Goal: Entertainment & Leisure: Consume media (video, audio)

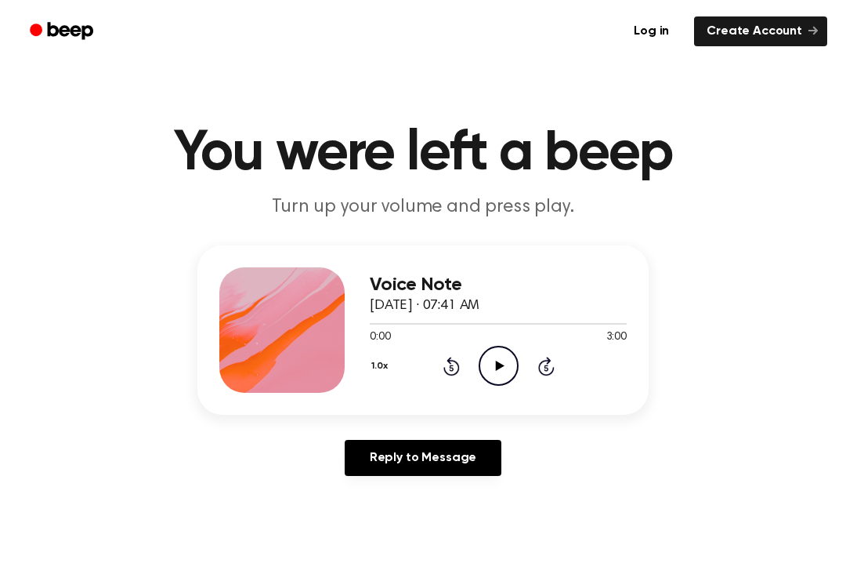
click at [496, 364] on icon at bounding box center [499, 365] width 9 height 10
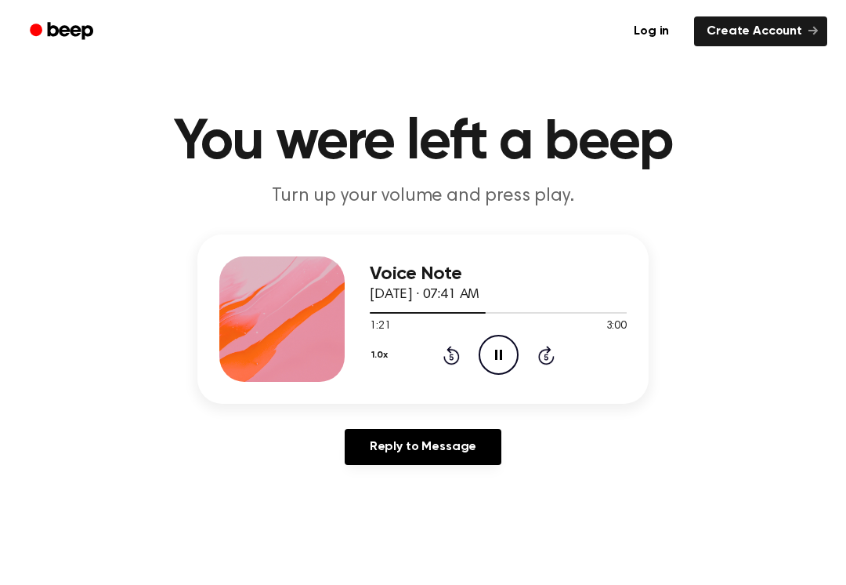
scroll to position [6, 0]
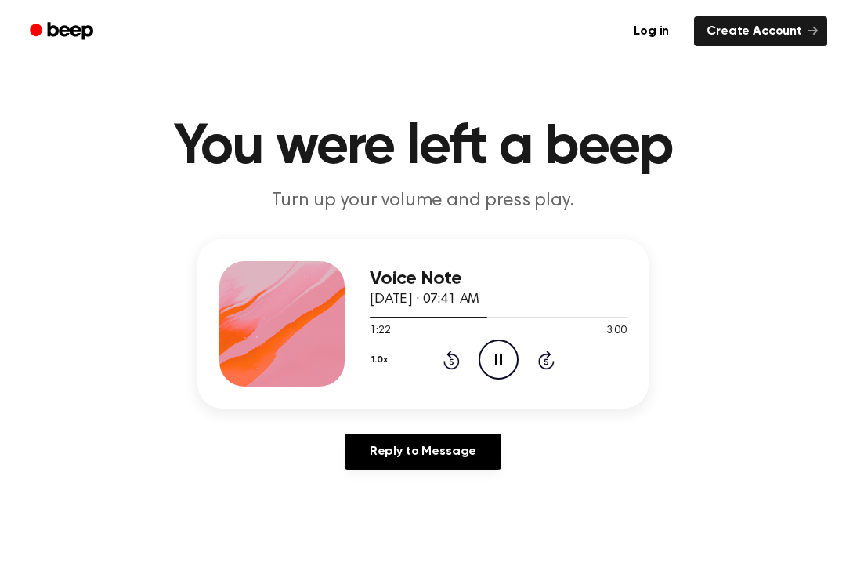
click at [540, 366] on icon at bounding box center [546, 359] width 16 height 19
click at [444, 361] on icon at bounding box center [452, 359] width 16 height 19
click at [444, 367] on icon "Rewind 5 seconds" at bounding box center [451, 360] width 17 height 20
click at [435, 357] on div "1.0x Rewind 5 seconds Play Audio Skip 5 seconds" at bounding box center [498, 359] width 257 height 40
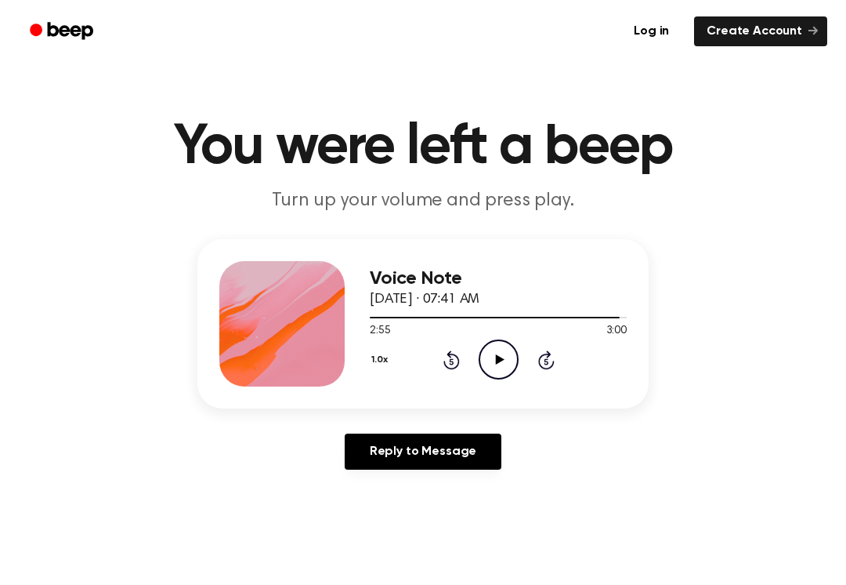
click at [441, 358] on div "1.0x Rewind 5 seconds Play Audio Skip 5 seconds" at bounding box center [498, 359] width 257 height 40
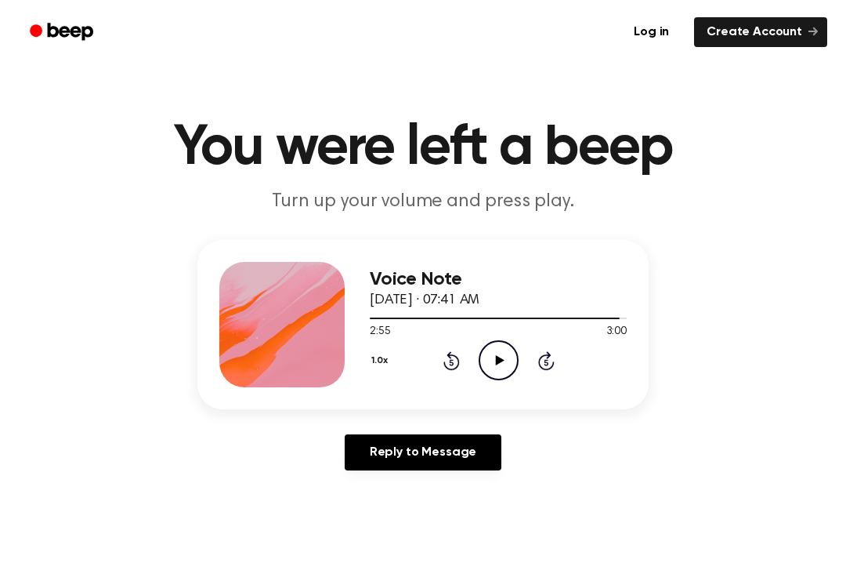
click at [446, 363] on icon "Rewind 5 seconds" at bounding box center [451, 360] width 17 height 20
click at [451, 357] on icon "Rewind 5 seconds" at bounding box center [451, 360] width 17 height 20
click at [468, 356] on div "1.0x Rewind 5 seconds Play Audio Skip 5 seconds" at bounding box center [498, 360] width 257 height 40
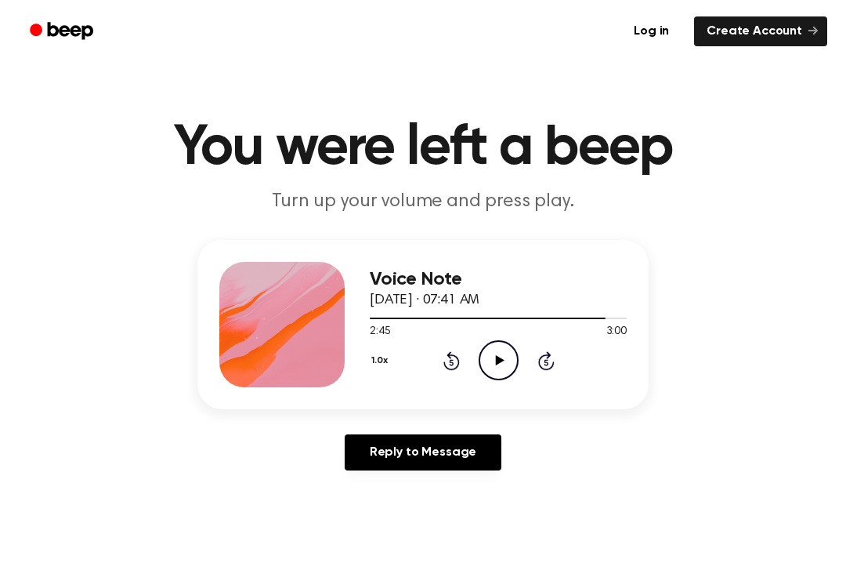
click at [453, 363] on icon at bounding box center [451, 362] width 4 height 6
click at [453, 362] on icon at bounding box center [451, 362] width 4 height 6
click at [512, 351] on icon "Play Audio" at bounding box center [499, 360] width 40 height 40
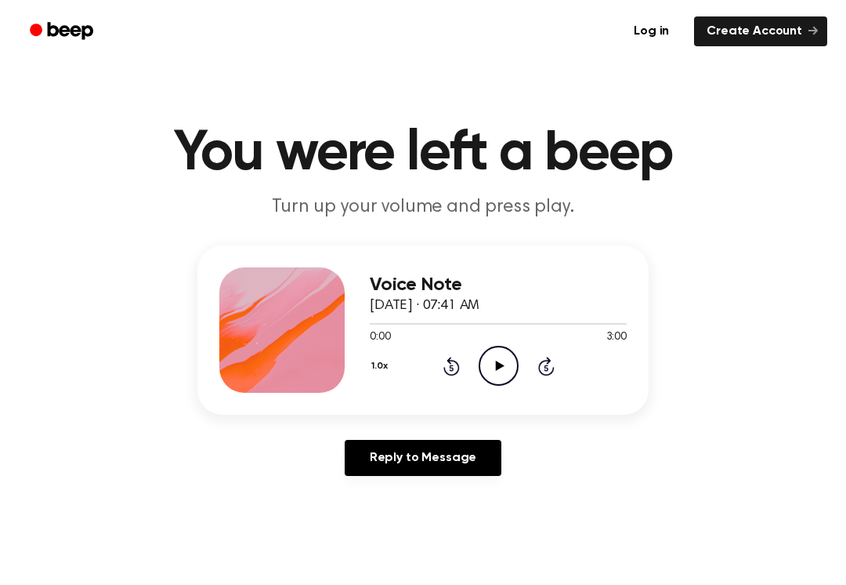
click at [485, 357] on icon "Play Audio" at bounding box center [499, 366] width 40 height 40
click at [538, 373] on icon "Skip 5 seconds" at bounding box center [546, 366] width 17 height 20
click at [549, 356] on icon "Skip 5 seconds" at bounding box center [546, 366] width 17 height 20
click at [547, 363] on icon at bounding box center [546, 366] width 16 height 19
click at [505, 369] on icon "Pause Audio" at bounding box center [499, 366] width 40 height 40
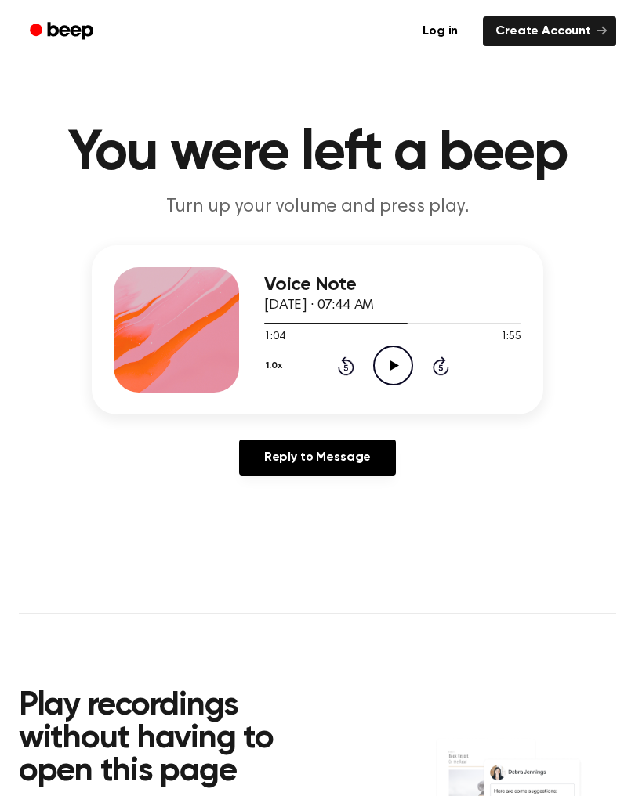
click at [27, 584] on h2 "Play recordings without having to open this page" at bounding box center [171, 739] width 305 height 99
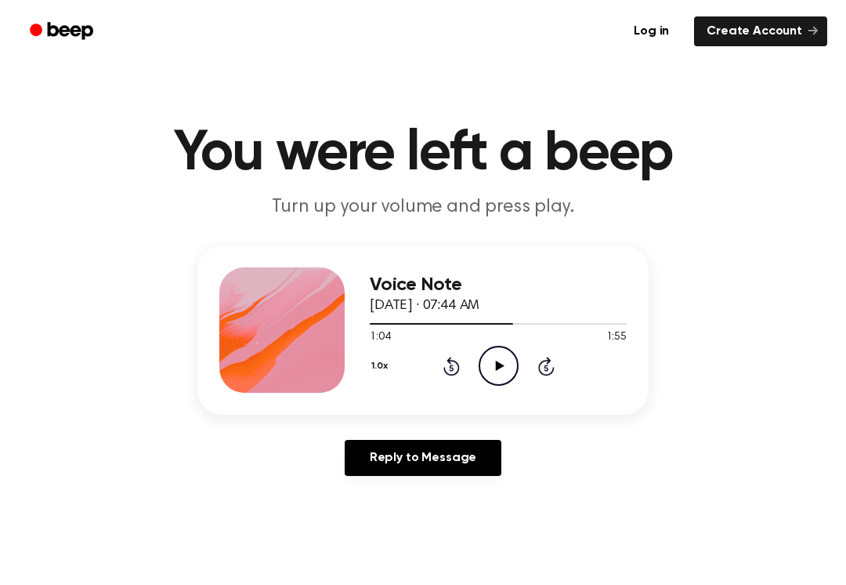
click at [497, 352] on icon "Play Audio" at bounding box center [499, 366] width 40 height 40
click at [446, 360] on icon "Rewind 5 seconds" at bounding box center [451, 366] width 17 height 20
click at [443, 365] on icon "Rewind 5 seconds" at bounding box center [451, 366] width 17 height 20
click at [445, 360] on icon "Rewind 5 seconds" at bounding box center [451, 366] width 17 height 20
click at [449, 366] on icon "Rewind 5 seconds" at bounding box center [451, 366] width 17 height 20
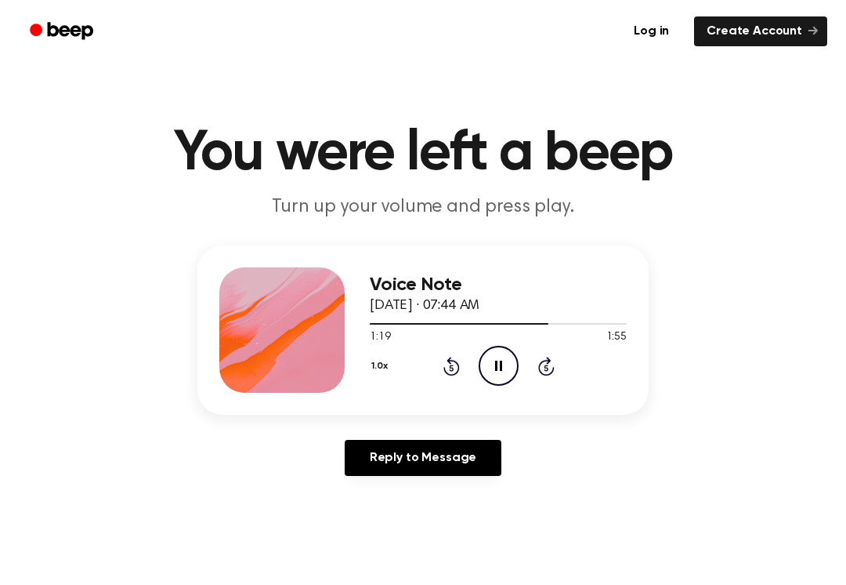
click at [449, 365] on icon "Rewind 5 seconds" at bounding box center [451, 366] width 17 height 20
click at [443, 361] on icon "Rewind 5 seconds" at bounding box center [451, 366] width 17 height 20
click at [444, 359] on icon "Rewind 5 seconds" at bounding box center [451, 366] width 17 height 20
click at [443, 364] on icon "Rewind 5 seconds" at bounding box center [451, 366] width 17 height 20
click at [439, 360] on div "1.0x Rewind 5 seconds Pause Audio Skip 5 seconds" at bounding box center [498, 366] width 257 height 40
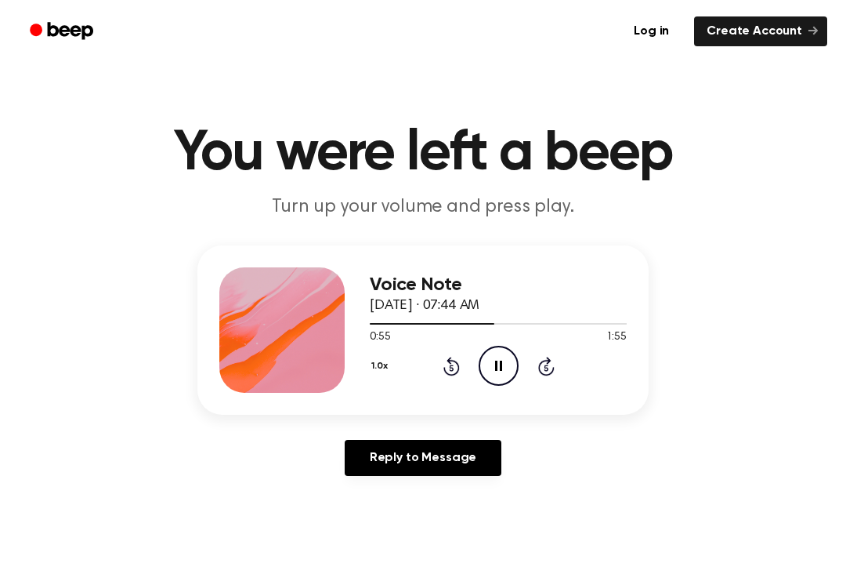
click at [438, 361] on div "1.0x Rewind 5 seconds Pause Audio Skip 5 seconds" at bounding box center [498, 366] width 257 height 40
click at [444, 348] on div "1.0x Rewind 5 seconds Pause Audio Skip 5 seconds" at bounding box center [498, 366] width 257 height 40
click at [457, 368] on icon "Rewind 5 seconds" at bounding box center [451, 366] width 17 height 20
click at [456, 367] on icon "Rewind 5 seconds" at bounding box center [451, 366] width 17 height 20
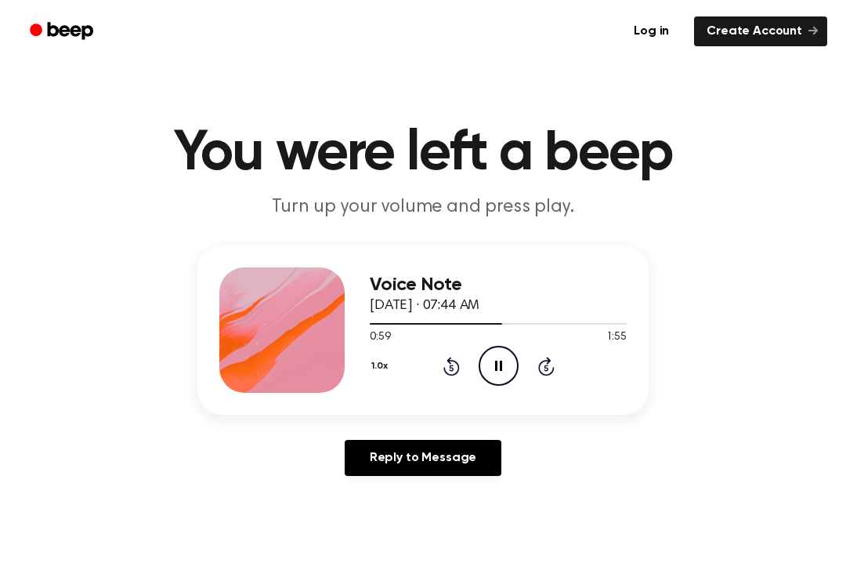
click at [454, 364] on icon "Rewind 5 seconds" at bounding box center [451, 366] width 17 height 20
click at [451, 370] on icon at bounding box center [451, 367] width 4 height 6
click at [454, 367] on icon "Rewind 5 seconds" at bounding box center [451, 366] width 17 height 20
click at [443, 367] on icon "Rewind 5 seconds" at bounding box center [451, 366] width 17 height 20
click at [447, 364] on icon "Rewind 5 seconds" at bounding box center [451, 366] width 17 height 20
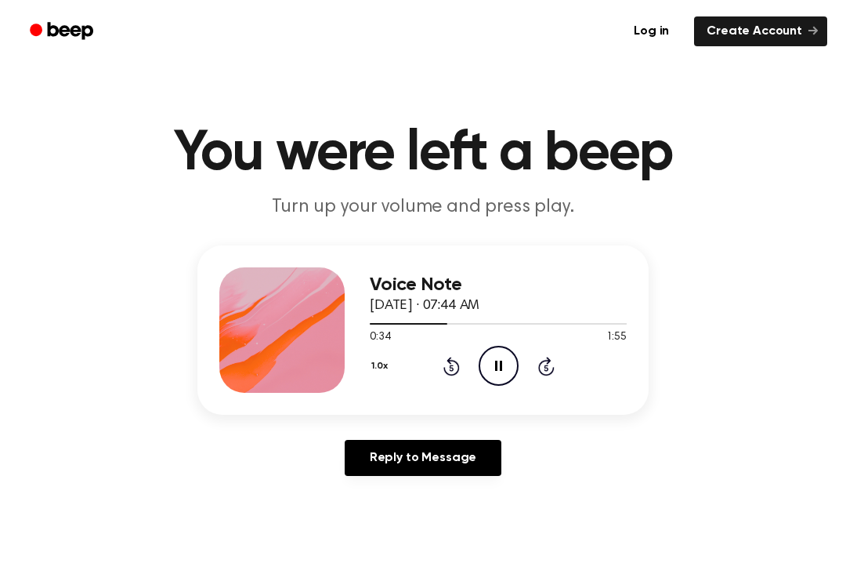
click at [451, 367] on icon at bounding box center [451, 367] width 4 height 6
click at [447, 376] on div "1.0x Rewind 5 seconds Pause Audio Skip 5 seconds" at bounding box center [498, 366] width 257 height 40
click at [452, 371] on icon "Rewind 5 seconds" at bounding box center [451, 366] width 17 height 20
click at [473, 403] on div "Voice Note [DATE] · 07:44 AM 0:26 1:55 Your browser does not support the [objec…" at bounding box center [422, 329] width 451 height 169
click at [451, 366] on icon at bounding box center [451, 367] width 4 height 6
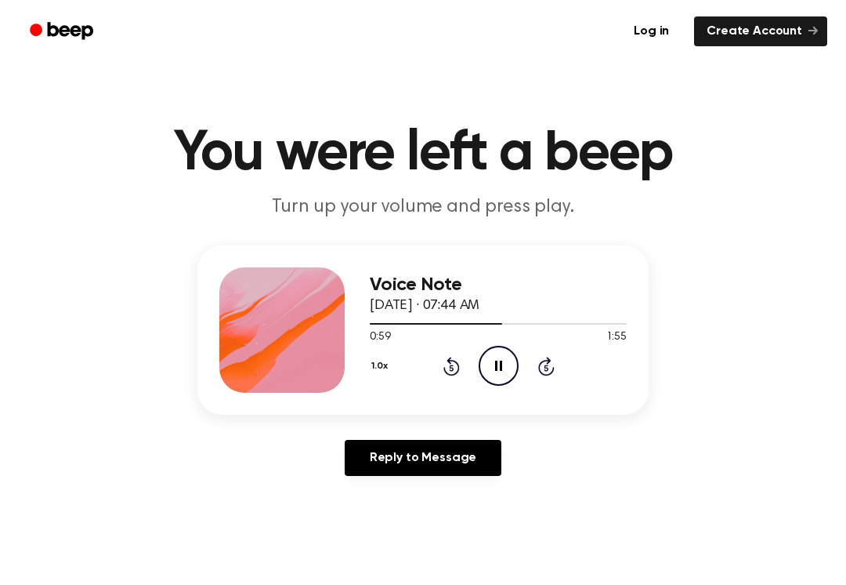
click at [507, 361] on icon "Pause Audio" at bounding box center [499, 366] width 40 height 40
click at [444, 361] on icon "Rewind 5 seconds" at bounding box center [451, 366] width 17 height 20
click at [437, 364] on div "1.0x Rewind 5 seconds Play Audio Skip 5 seconds" at bounding box center [498, 366] width 257 height 40
click at [449, 361] on icon at bounding box center [452, 366] width 16 height 19
click at [487, 368] on icon "Play Audio" at bounding box center [499, 366] width 40 height 40
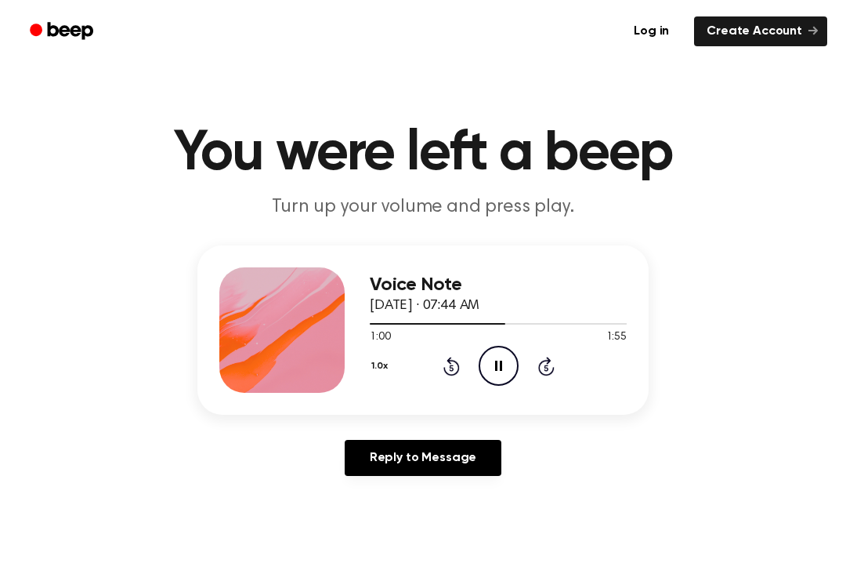
click at [495, 358] on icon "Pause Audio" at bounding box center [499, 366] width 40 height 40
click at [498, 359] on icon "Play Audio" at bounding box center [499, 366] width 40 height 40
click at [453, 363] on icon "Rewind 5 seconds" at bounding box center [451, 366] width 17 height 20
click at [455, 364] on icon "Rewind 5 seconds" at bounding box center [451, 366] width 17 height 20
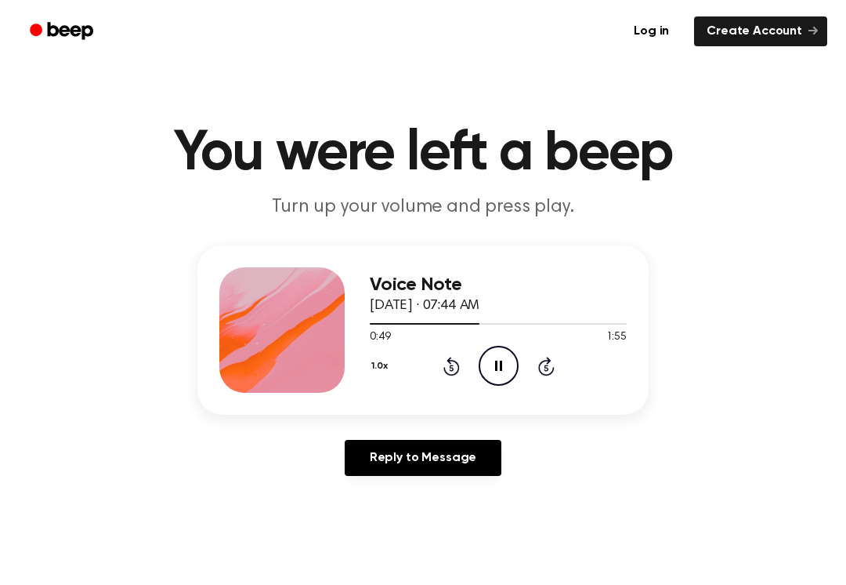
click at [446, 362] on icon "Rewind 5 seconds" at bounding box center [451, 366] width 17 height 20
click at [509, 360] on icon "Pause Audio" at bounding box center [499, 366] width 40 height 40
click at [491, 354] on icon "Play Audio" at bounding box center [499, 366] width 40 height 40
click at [504, 360] on icon "Pause Audio" at bounding box center [499, 366] width 40 height 40
click at [501, 360] on icon "Play Audio" at bounding box center [499, 366] width 40 height 40
